Goal: Information Seeking & Learning: Understand process/instructions

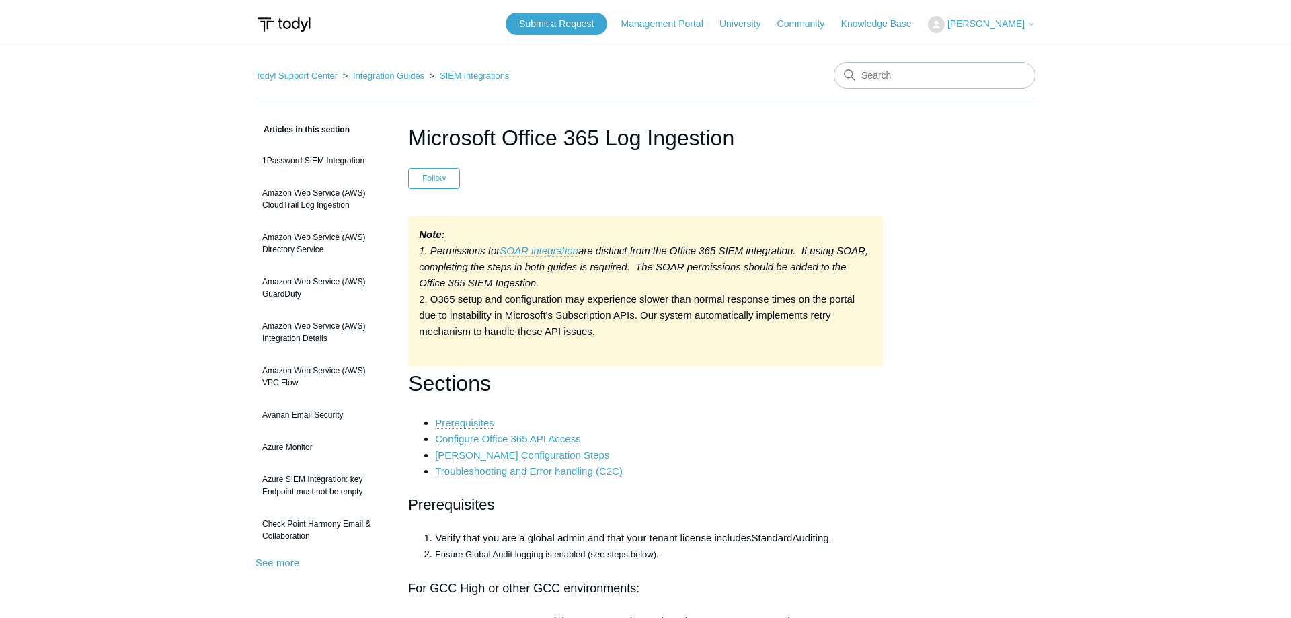
click at [559, 255] on em "SOAR integration" at bounding box center [538, 250] width 79 height 11
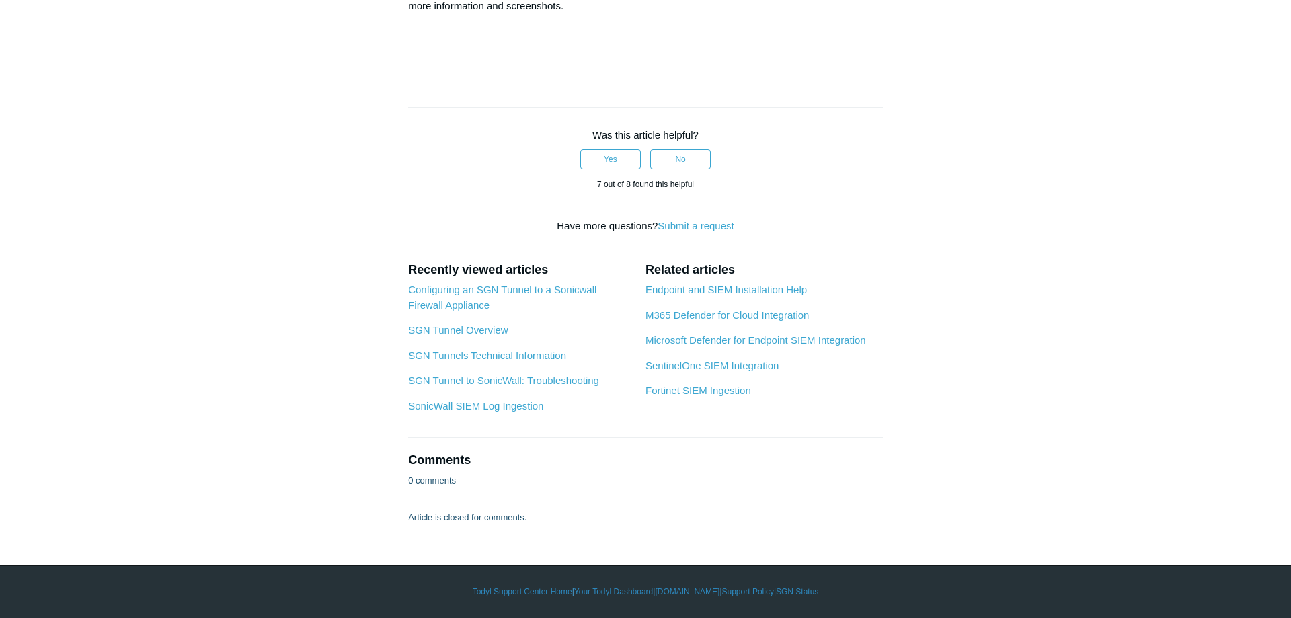
scroll to position [7062, 0]
drag, startPoint x: 444, startPoint y: 364, endPoint x: 747, endPoint y: 354, distance: 302.6
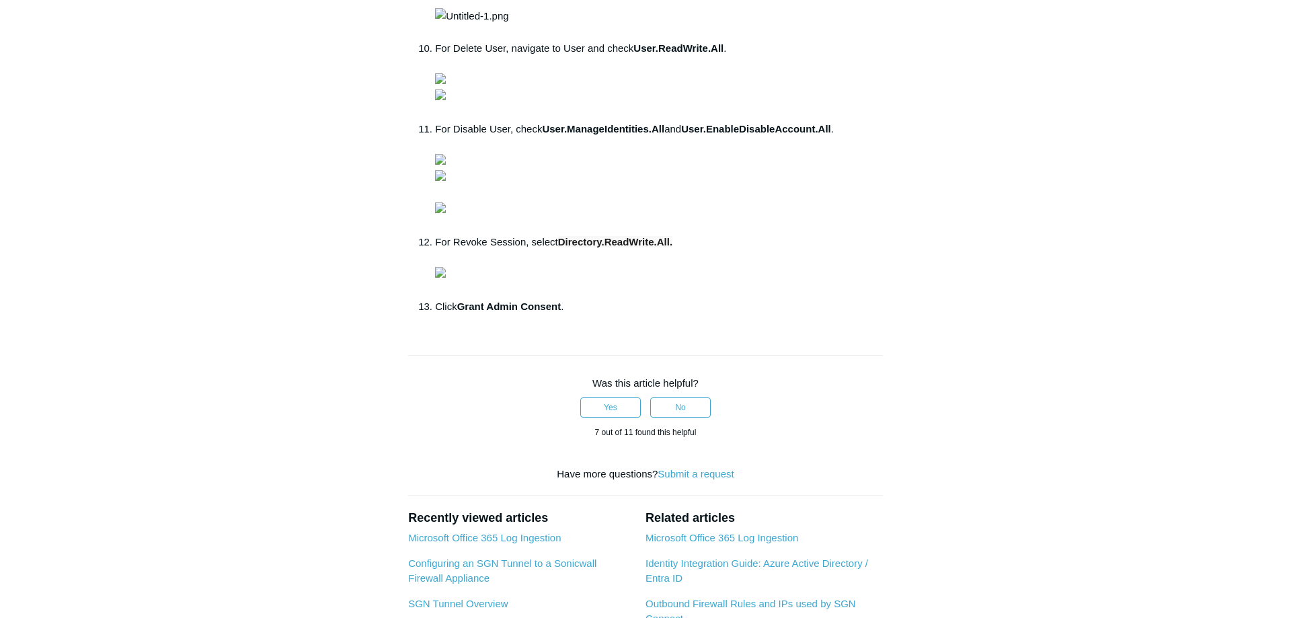
scroll to position [823, 0]
